Goal: Use online tool/utility

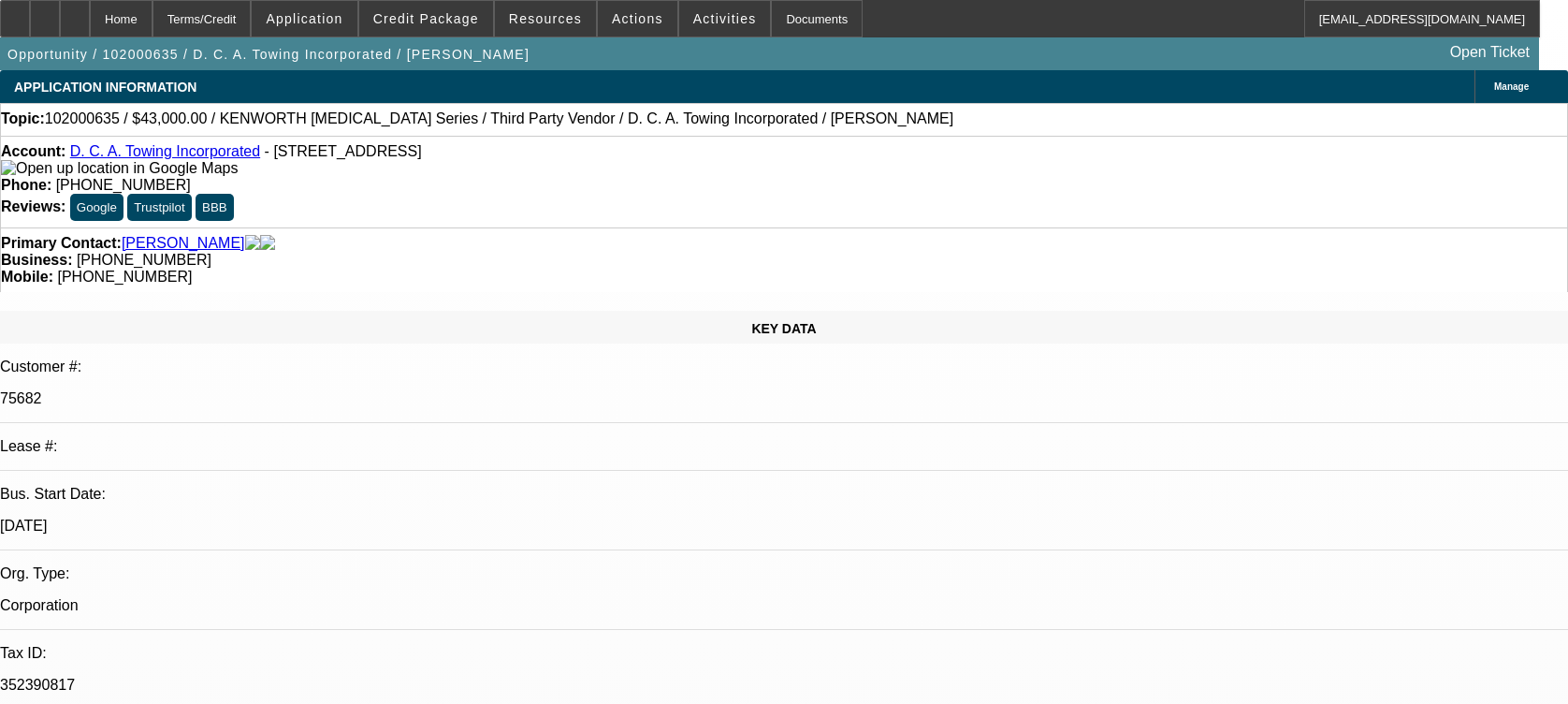
select select "0"
select select "2"
select select "0"
select select "6"
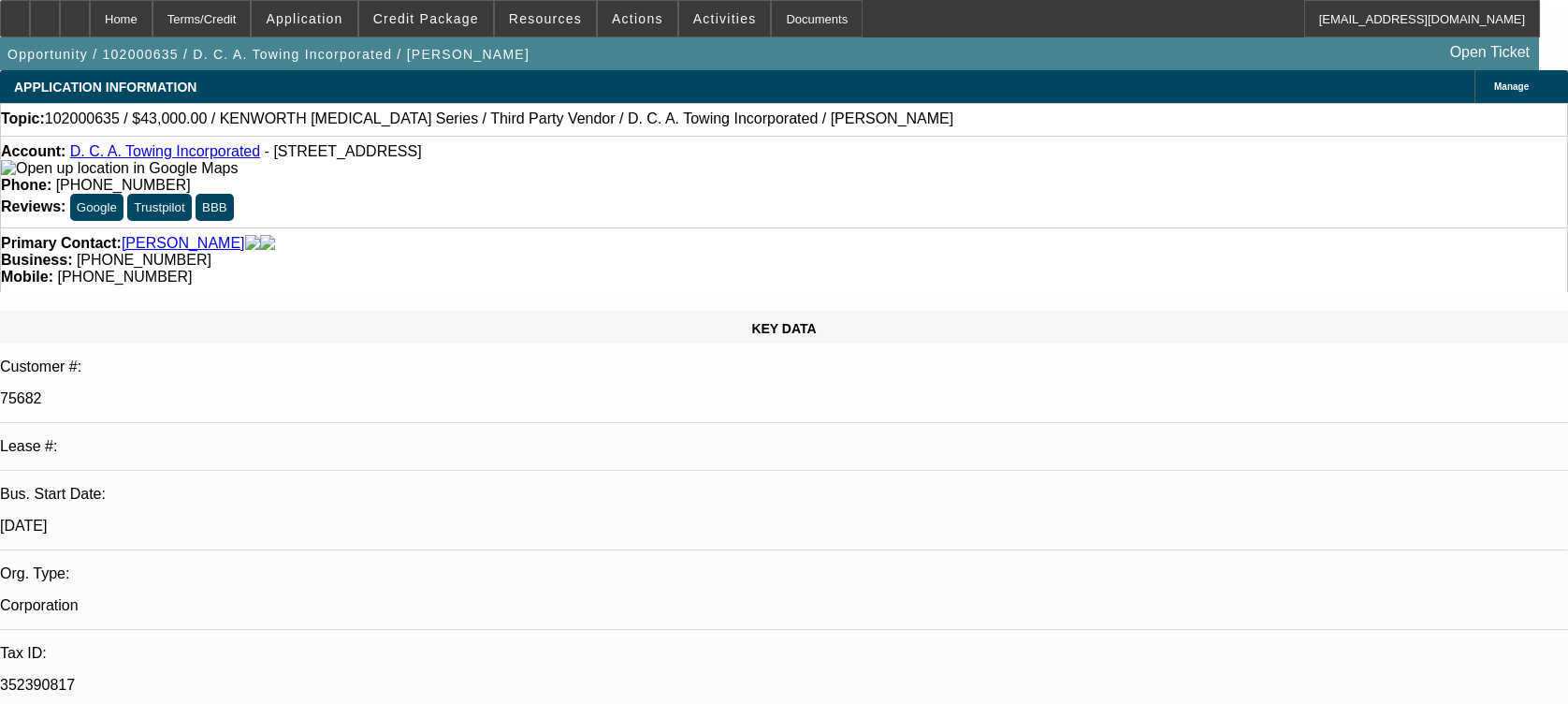
select select "0"
select select "6"
select select "0"
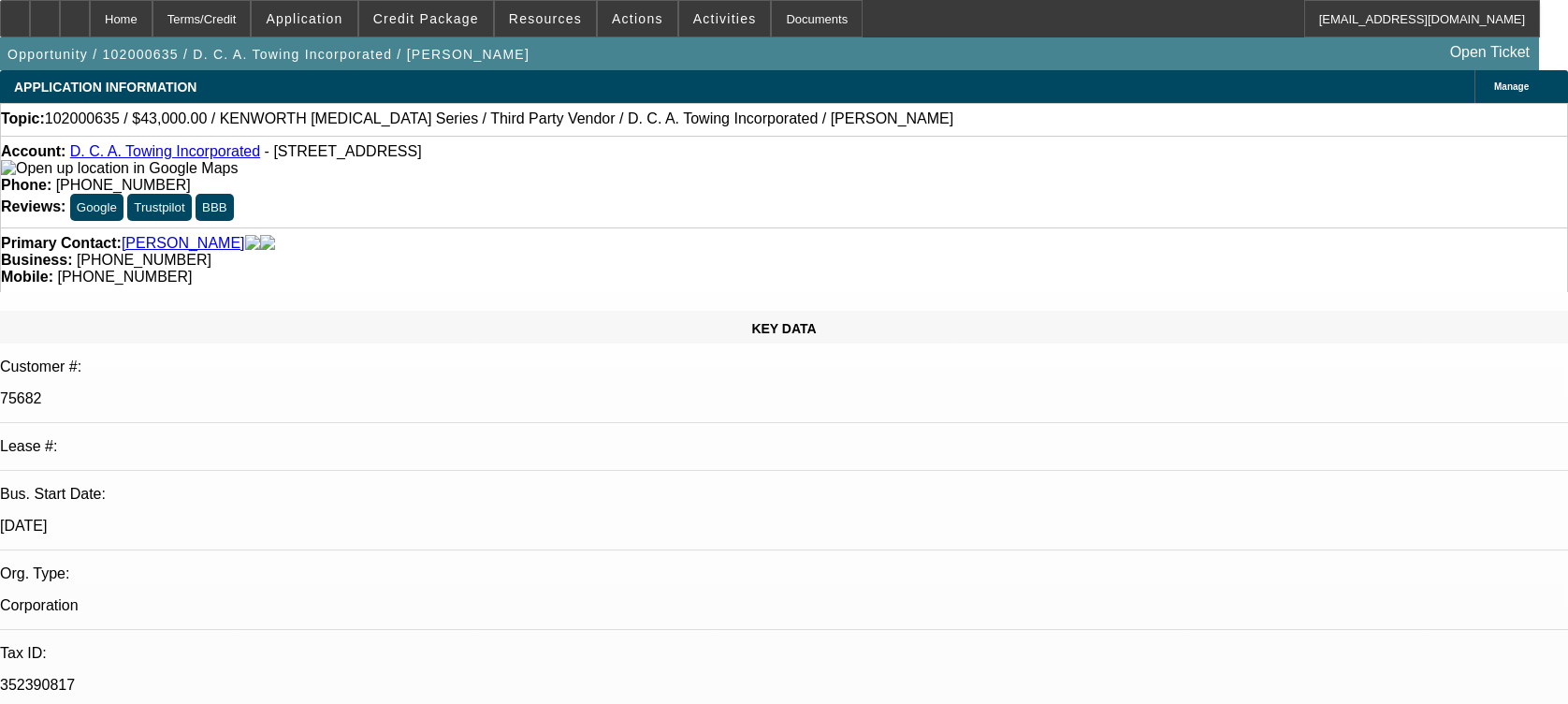
select select "0"
select select "6"
select select "0"
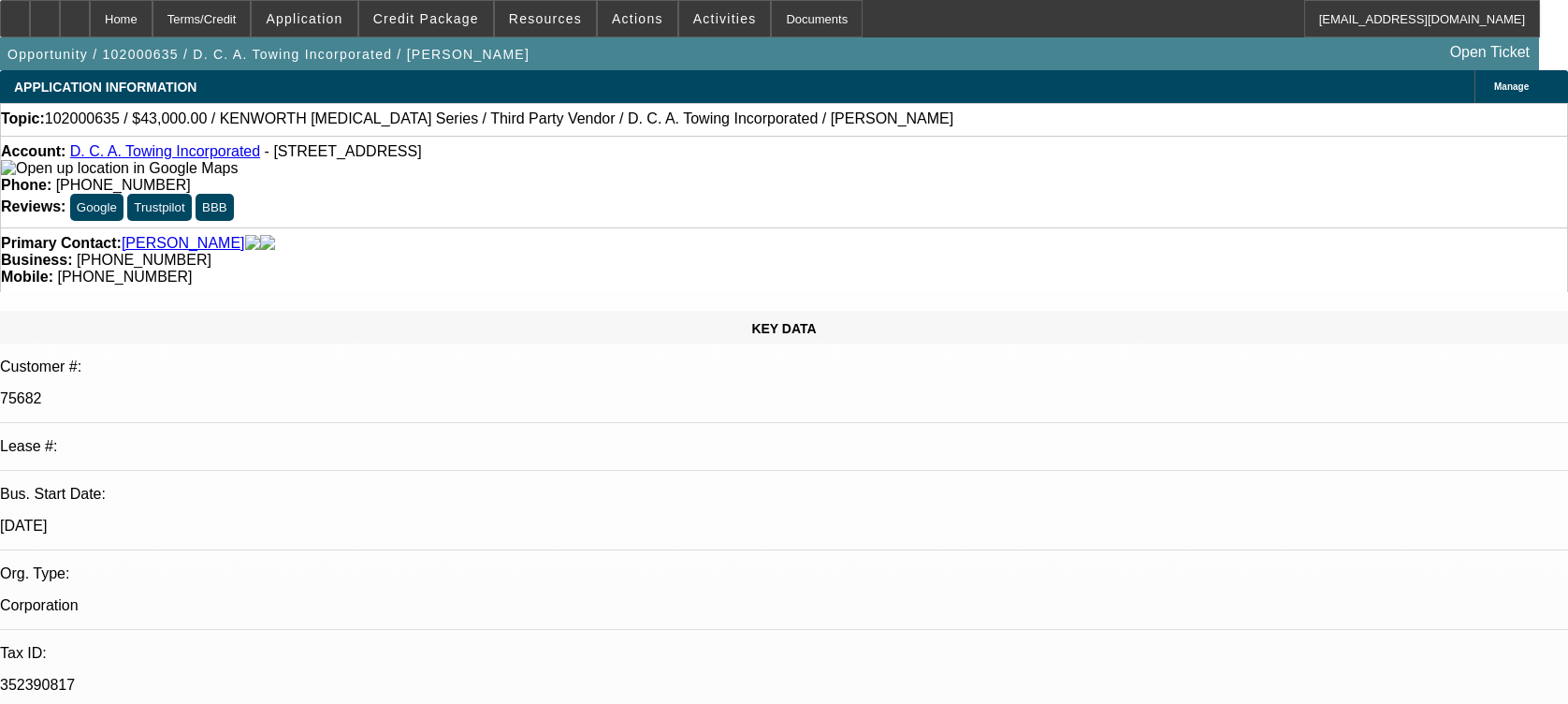
select select "0"
select select "6"
